Goal: Check status: Check status

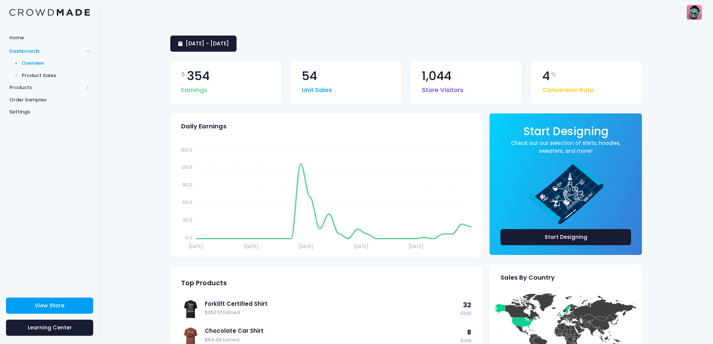
click at [109, 155] on div "31 July 2025 - 29 August 2025 $ 354 Earnings 54 Unit Sales 1,044 Store Visitors…" at bounding box center [406, 332] width 614 height 617
click at [113, 178] on div "31 July 2025 - 29 August 2025 $ 354 Earnings 54 Unit Sales 1,044 Store Visitors…" at bounding box center [406, 332] width 614 height 617
click at [111, 93] on div "31 July 2025 - 29 August 2025 $ 354 Earnings 54 Unit Sales 1,044 Store Visitors…" at bounding box center [406, 332] width 614 height 617
click at [113, 183] on div "31 July 2025 - 29 August 2025 $ 354 Earnings 54 Unit Sales 1,044 Store Visitors…" at bounding box center [406, 332] width 614 height 617
click at [204, 40] on span "[DATE] - [DATE]" at bounding box center [207, 43] width 43 height 7
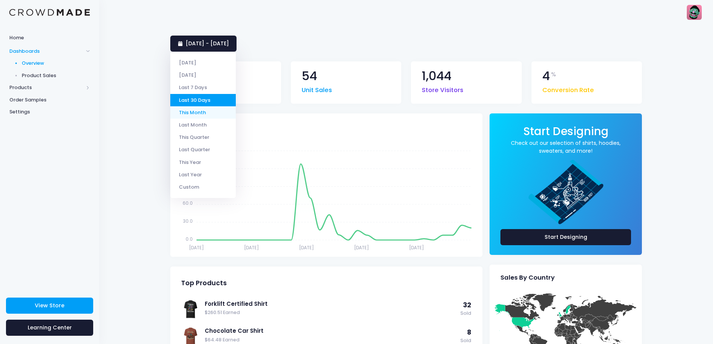
click at [196, 110] on li "This Month" at bounding box center [203, 112] width 66 height 12
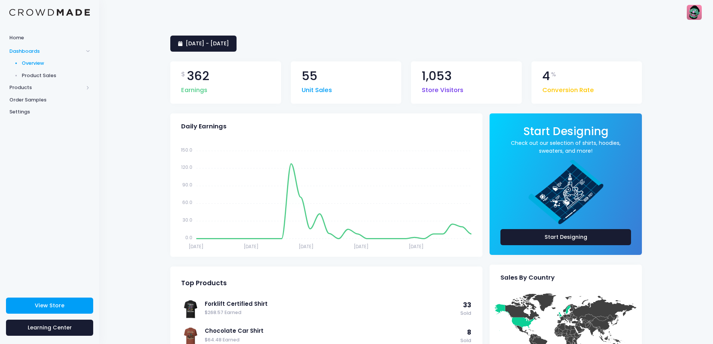
click at [88, 233] on div "Home Dashboards Overview Product Sales Products Product Builder Product Editor …" at bounding box center [49, 157] width 99 height 255
click at [88, 244] on div "Home Dashboards Overview Product Sales Products Product Builder Product Editor …" at bounding box center [49, 157] width 99 height 255
click at [97, 182] on div "Home Dashboards Overview Product Sales Products Product Builder Product Editor …" at bounding box center [49, 157] width 99 height 255
click at [106, 36] on div "[DATE] - [DATE] $ 362 Earnings 55 Unit Sales 1,053 Store Visitors 4 % Conversio…" at bounding box center [406, 332] width 614 height 617
click at [112, 120] on div "[DATE] - [DATE] $ 362 Earnings 55 Unit Sales 1,053 Store Visitors 4 % Conversio…" at bounding box center [406, 332] width 614 height 617
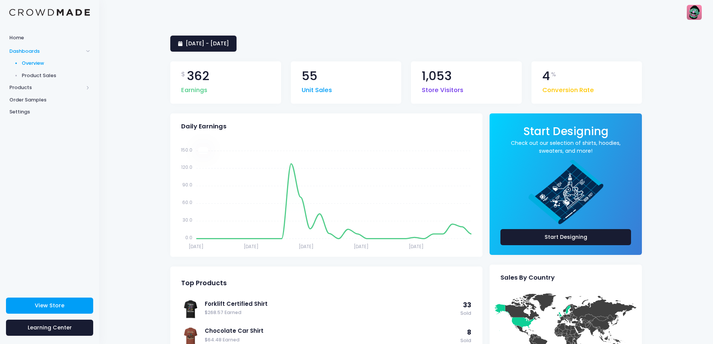
click at [93, 199] on div "Home Dashboards Overview Product Sales Products Product Builder Product Editor …" at bounding box center [49, 157] width 99 height 255
click at [103, 181] on div "[DATE] - [DATE] $ 362 Earnings 55 Unit Sales 1,053 Store Visitors 4 % Conversio…" at bounding box center [406, 332] width 614 height 617
